Goal: Task Accomplishment & Management: Complete application form

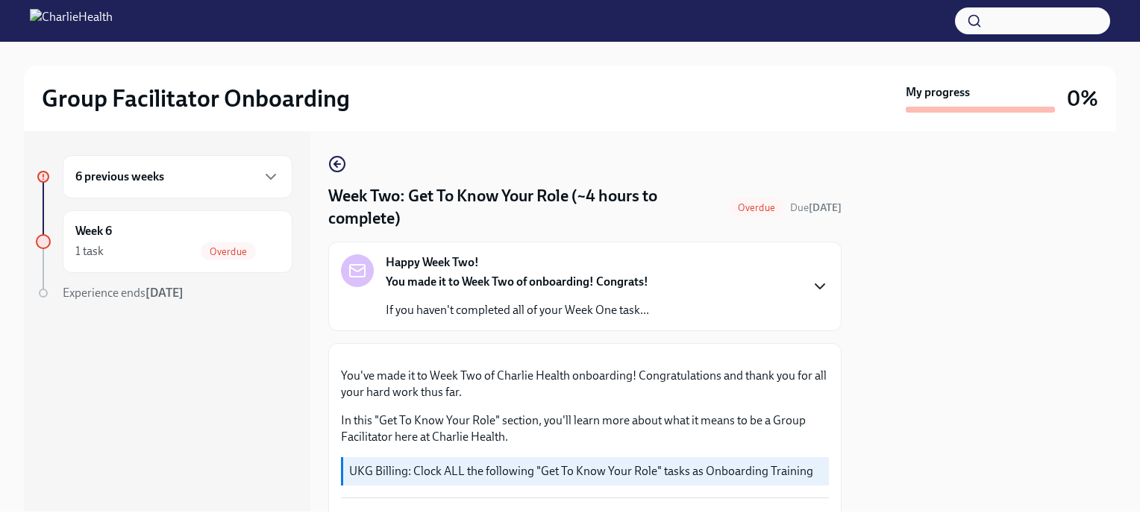
click at [811, 293] on icon "button" at bounding box center [820, 287] width 18 height 18
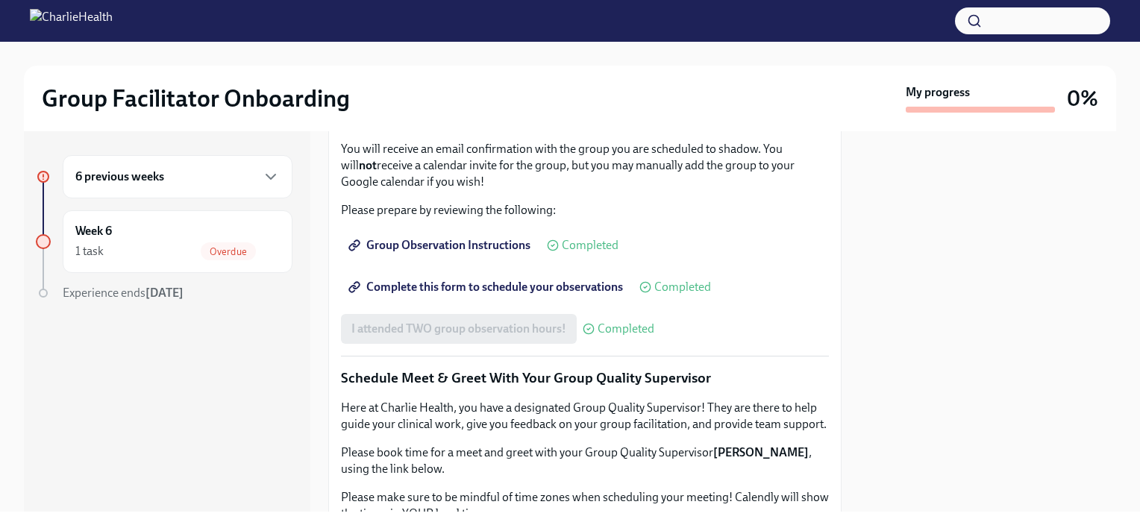
scroll to position [1265, 0]
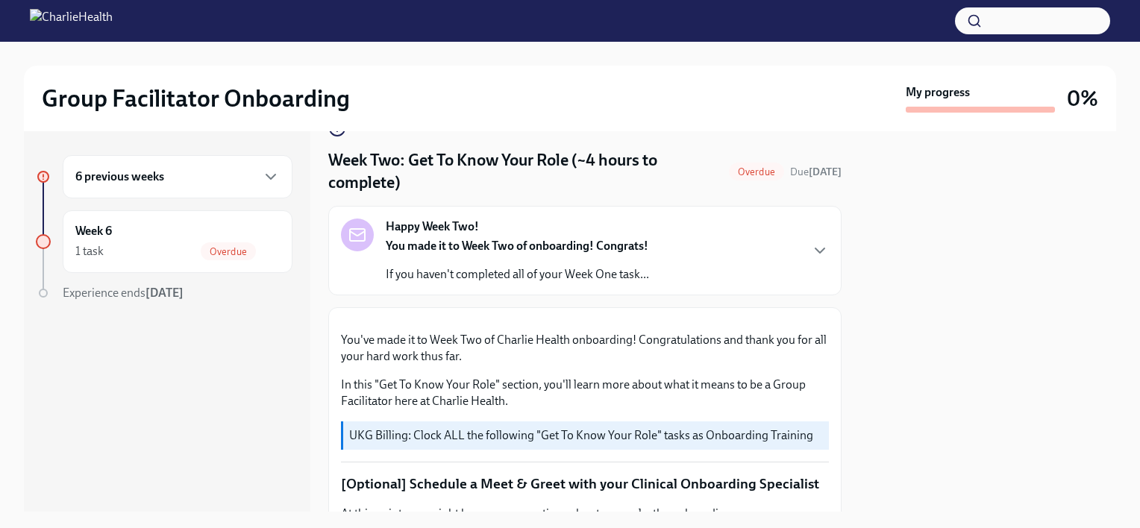
scroll to position [0, 0]
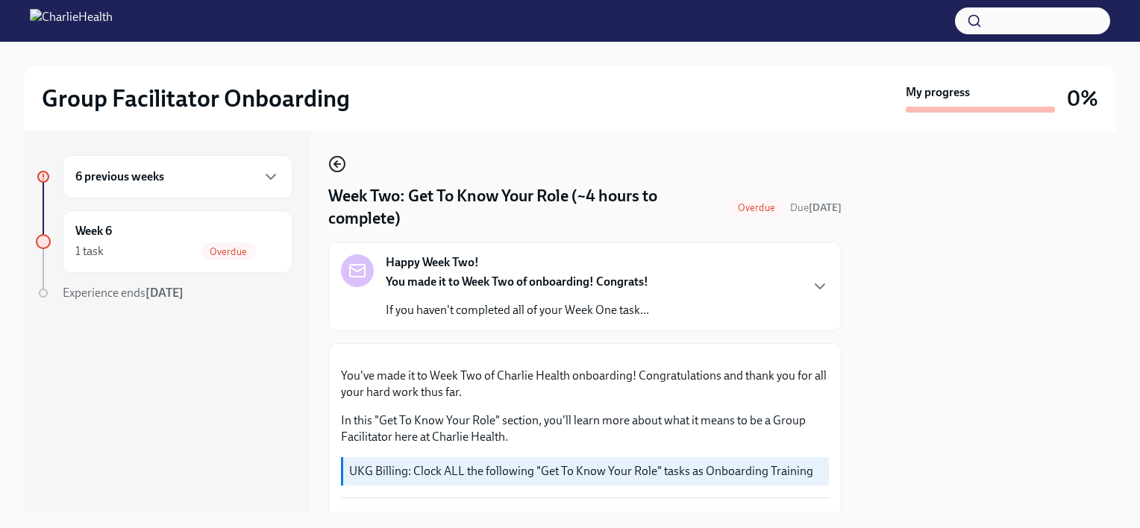
click at [340, 164] on icon "button" at bounding box center [337, 164] width 6 height 0
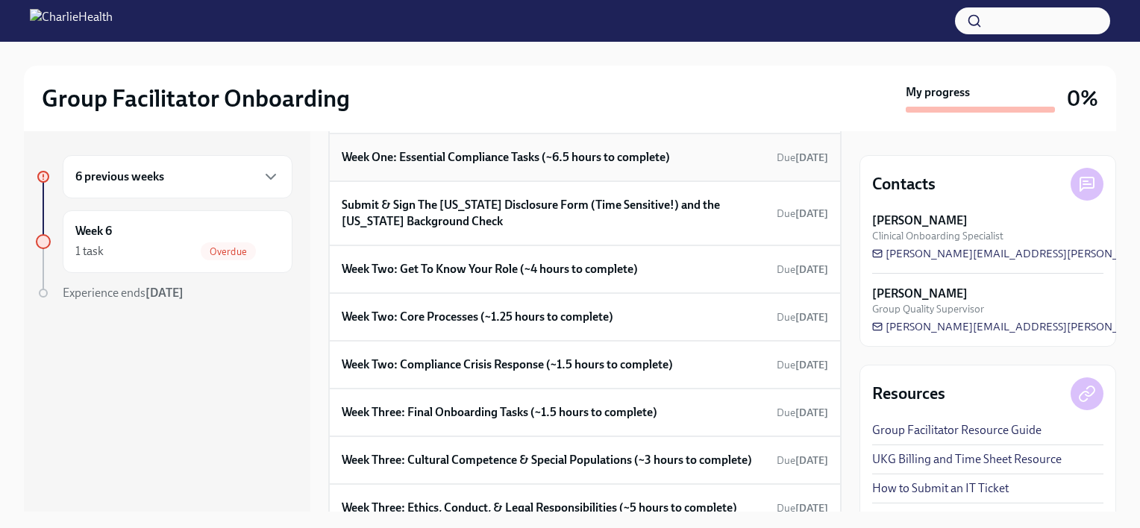
scroll to position [169, 0]
click at [401, 313] on h6 "Week Two: Core Processes (~1.25 hours to complete)" at bounding box center [478, 318] width 272 height 16
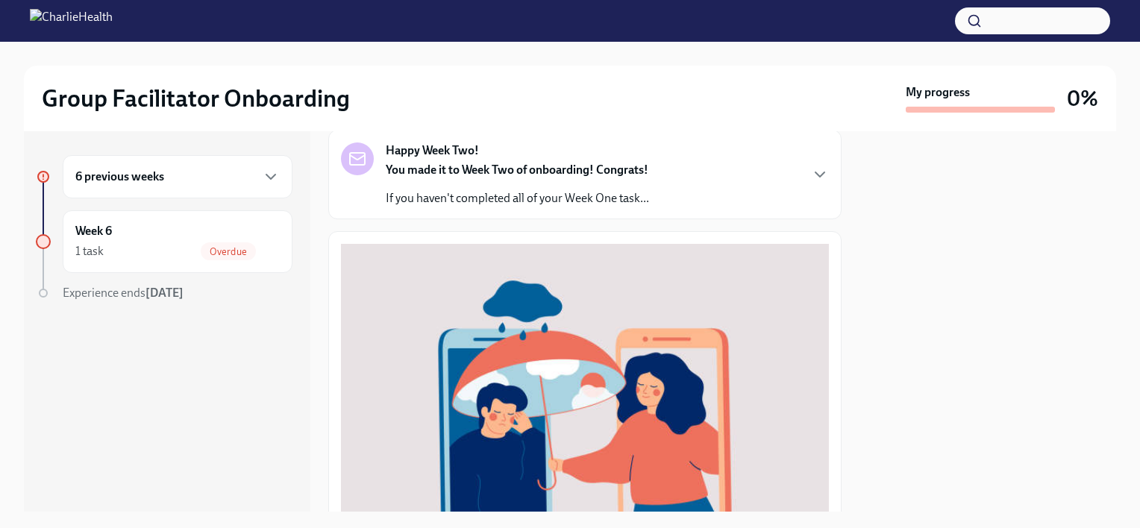
scroll to position [87, 0]
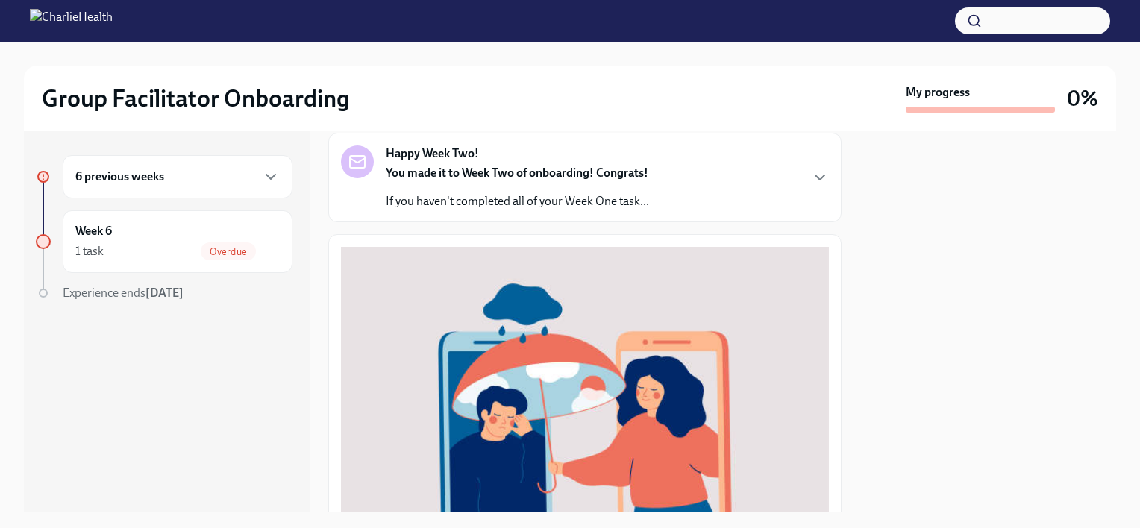
click at [804, 195] on div "Happy Week Two! You made it to Week Two of onboarding! Congrats! If you haven't…" at bounding box center [585, 178] width 488 height 64
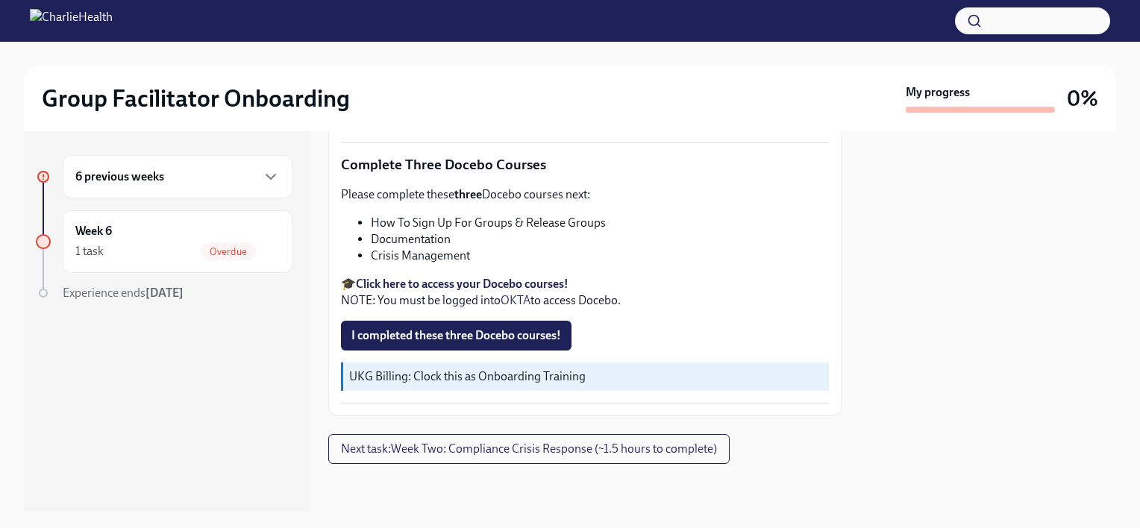
scroll to position [1034, 0]
click at [426, 449] on span "Next task : Week Two: Compliance Crisis Response (~1.5 hours to complete)" at bounding box center [529, 449] width 376 height 15
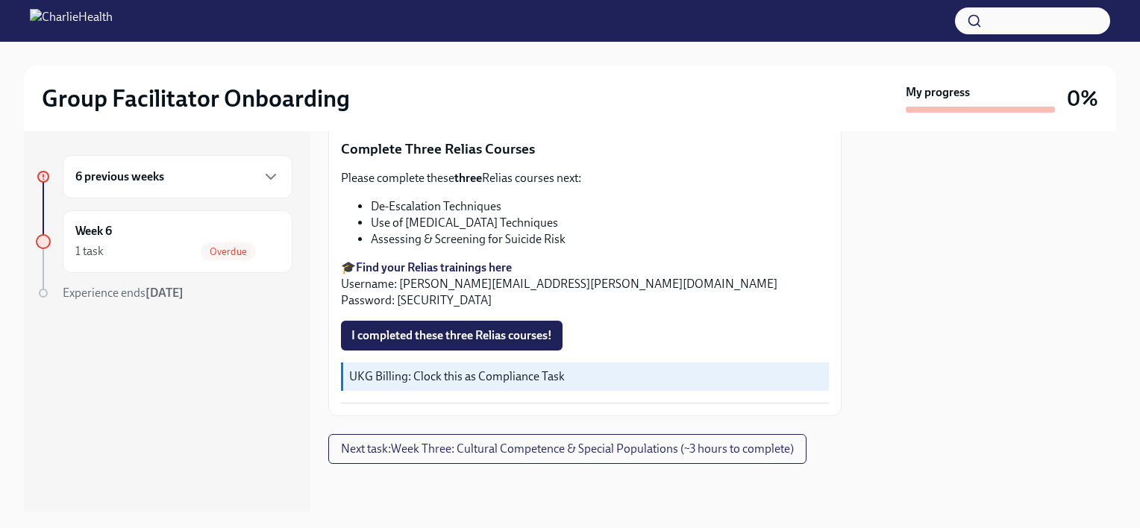
scroll to position [1058, 0]
click at [534, 444] on span "Next task : Week Three: Cultural Competence & Special Populations (~3 hours to …" at bounding box center [567, 449] width 453 height 15
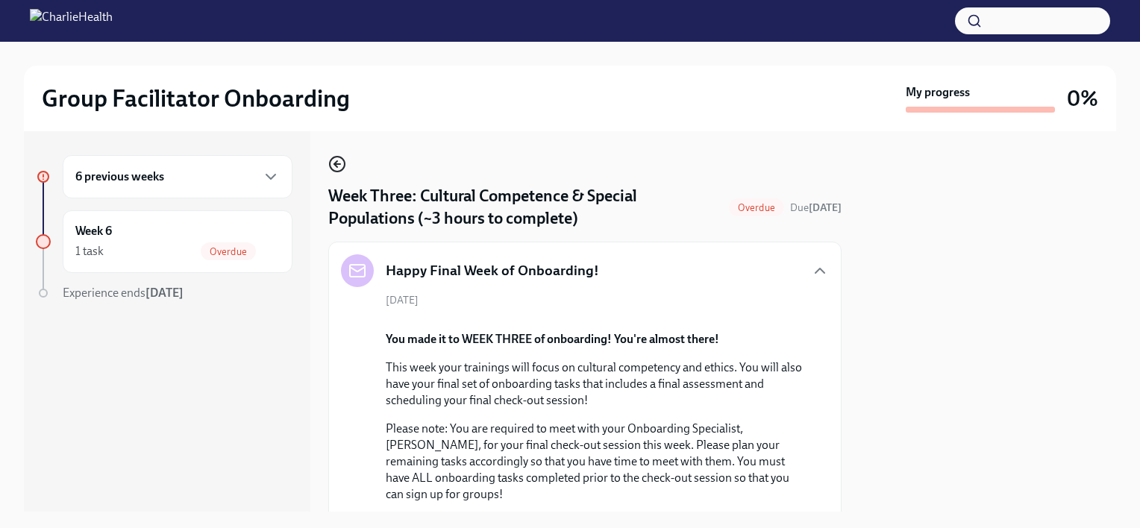
click at [337, 163] on icon "button" at bounding box center [335, 164] width 3 height 6
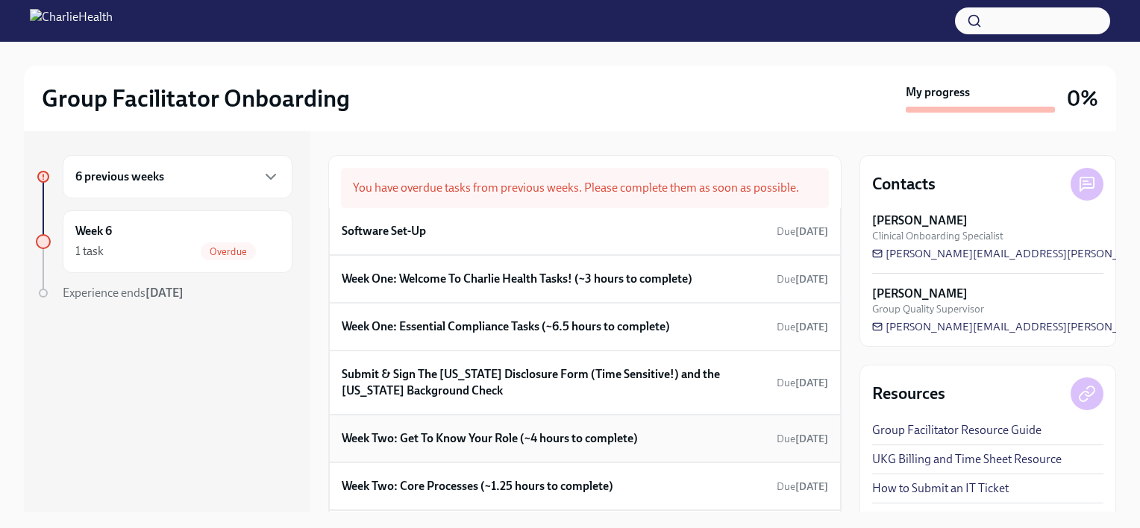
click at [501, 440] on h6 "Week Two: Get To Know Your Role (~4 hours to complete)" at bounding box center [490, 439] width 296 height 16
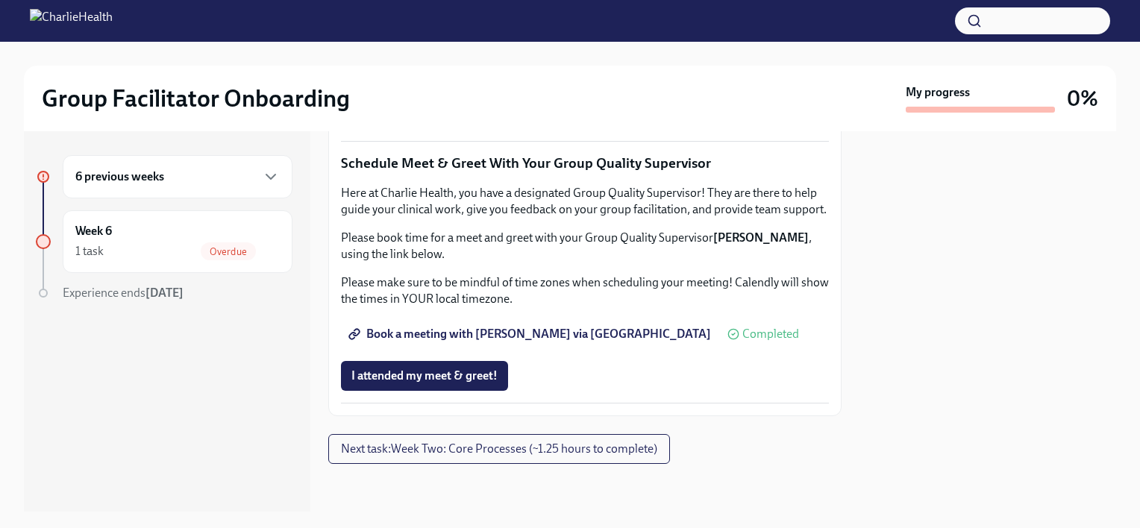
scroll to position [1504, 0]
click at [440, 382] on span "I attended my meet & greet!" at bounding box center [424, 376] width 146 height 15
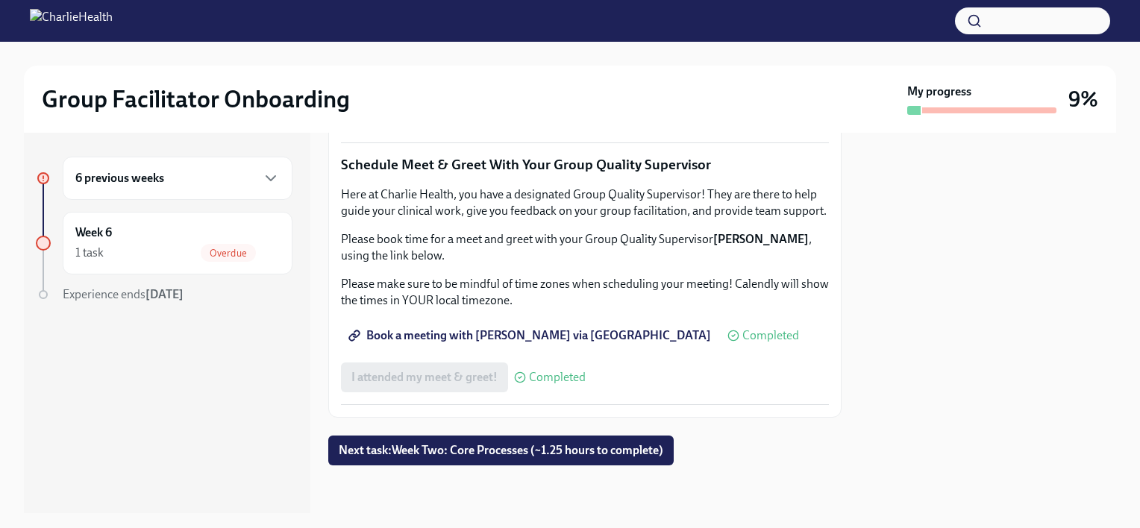
scroll to position [1504, 0]
click at [479, 445] on span "Next task : Week Two: Core Processes (~1.25 hours to complete)" at bounding box center [501, 450] width 325 height 15
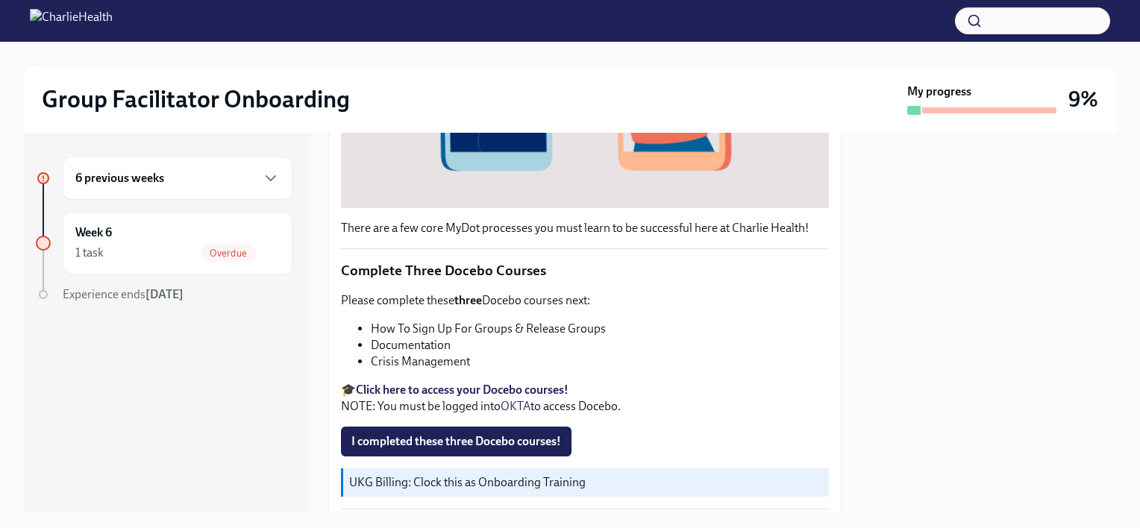
scroll to position [453, 0]
click at [422, 436] on span "I completed these three Docebo courses!" at bounding box center [456, 441] width 210 height 15
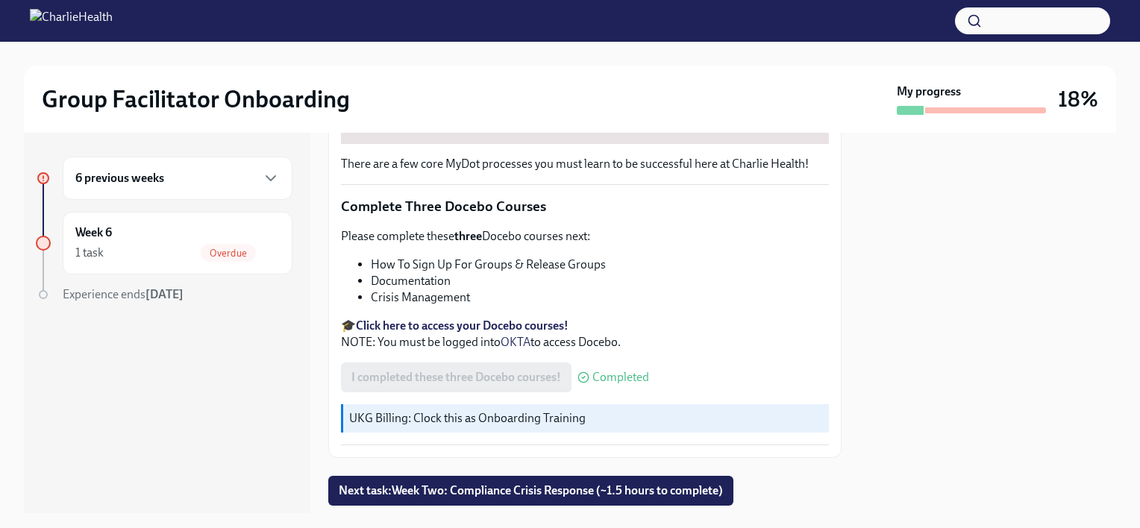
scroll to position [570, 0]
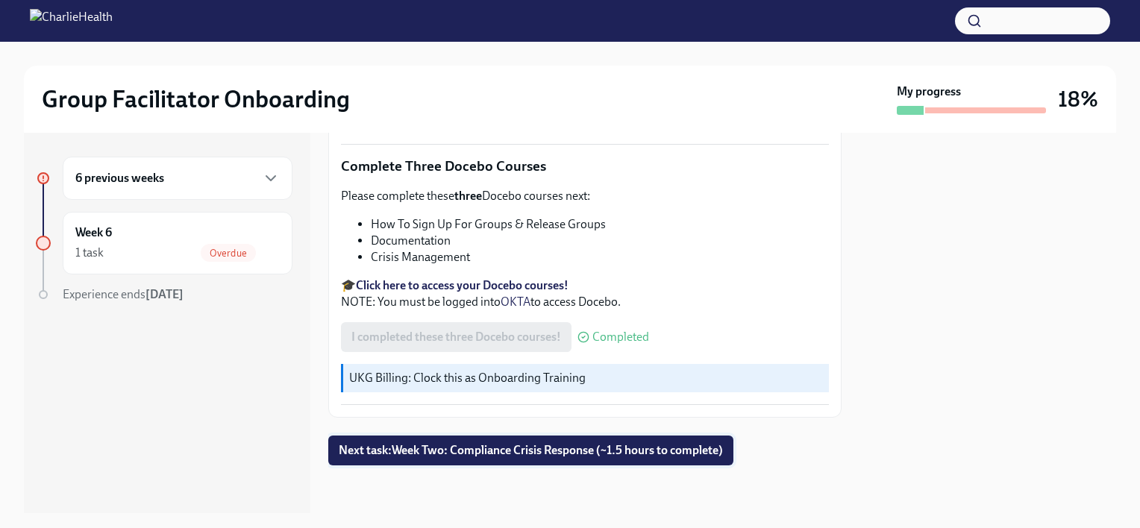
click at [472, 457] on span "Next task : Week Two: Compliance Crisis Response (~1.5 hours to complete)" at bounding box center [531, 450] width 384 height 15
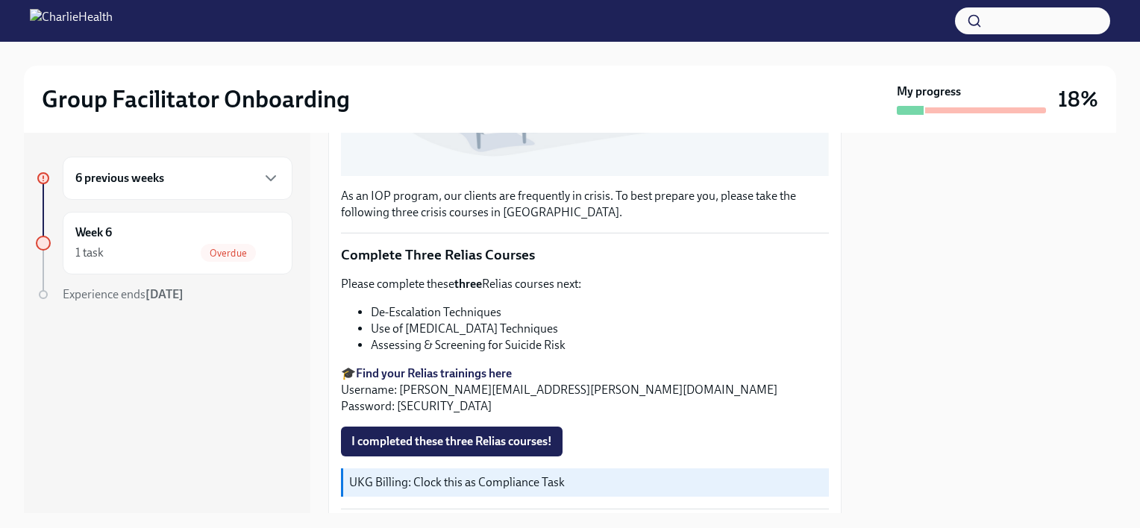
scroll to position [571, 0]
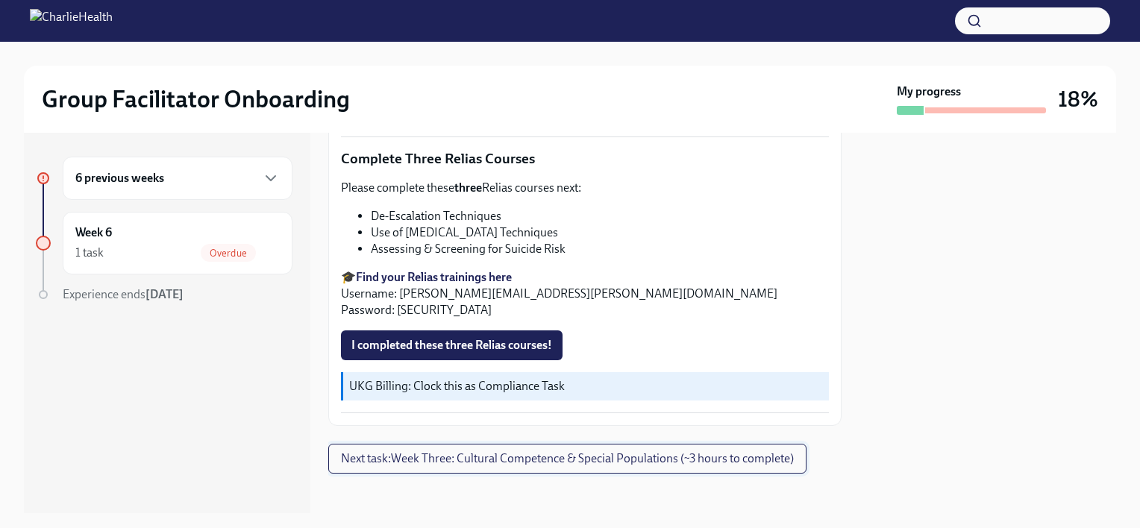
click at [603, 451] on span "Next task : Week Three: Cultural Competence & Special Populations (~3 hours to …" at bounding box center [567, 458] width 453 height 15
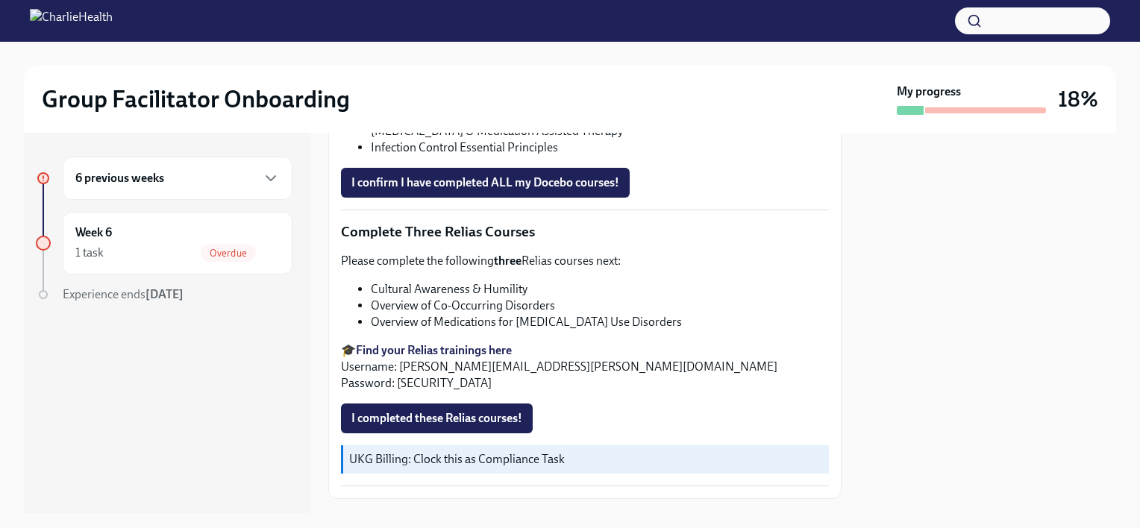
scroll to position [1235, 0]
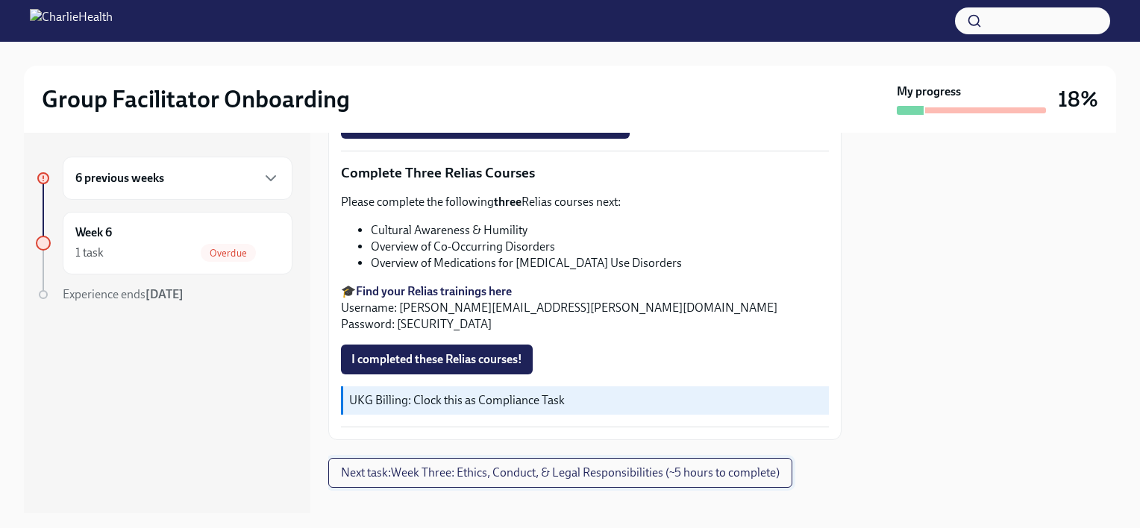
click at [513, 466] on span "Next task : Week Three: Ethics, Conduct, & Legal Responsibilities (~5 hours to …" at bounding box center [560, 473] width 439 height 15
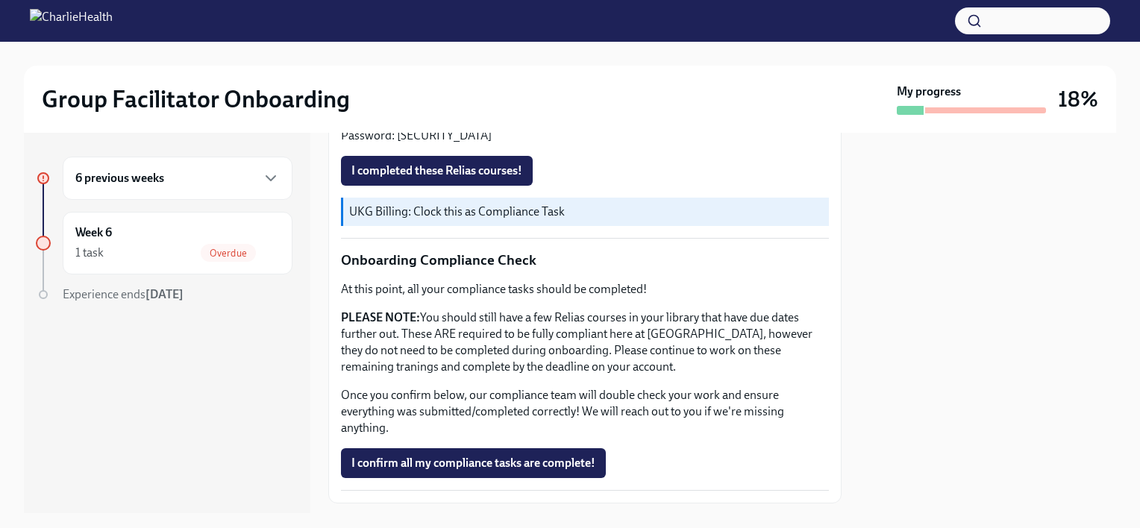
scroll to position [892, 0]
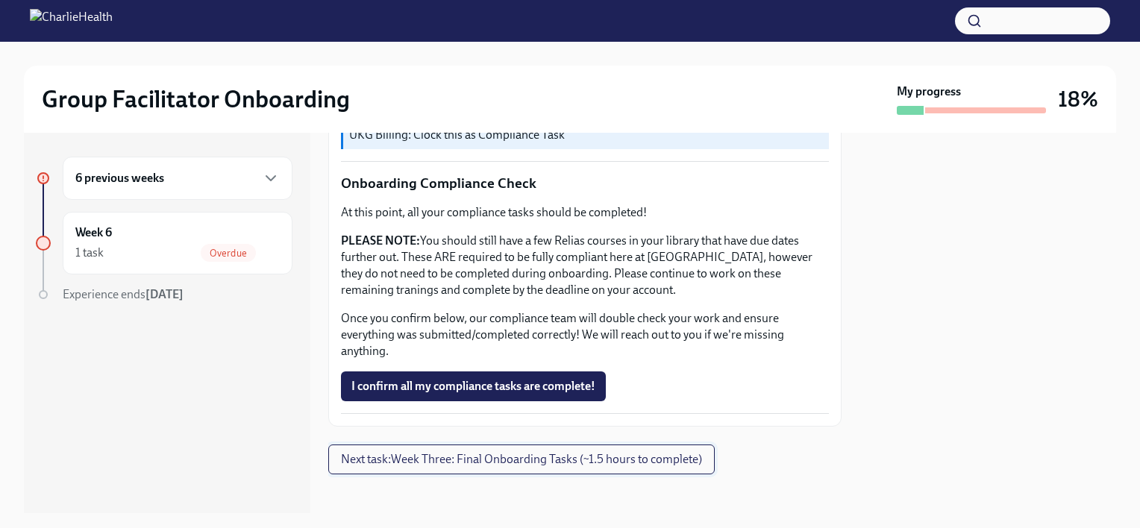
click at [493, 452] on span "Next task : Week Three: Final Onboarding Tasks (~1.5 hours to complete)" at bounding box center [521, 459] width 361 height 15
